Goal: Find specific page/section: Find specific page/section

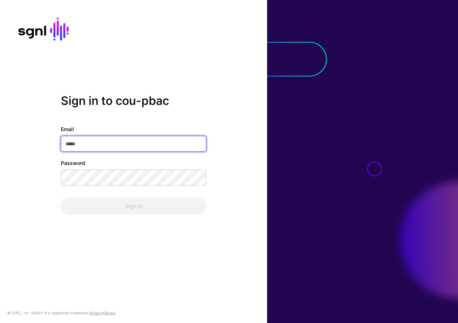
click at [131, 148] on input "Email" at bounding box center [134, 144] width 146 height 16
click at [0, 323] on com-1password-button at bounding box center [0, 323] width 0 height 0
type input "**********"
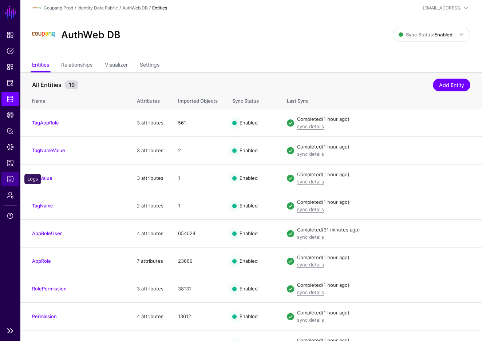
click at [9, 180] on span "Logs" at bounding box center [10, 179] width 7 height 7
